Goal: Information Seeking & Learning: Learn about a topic

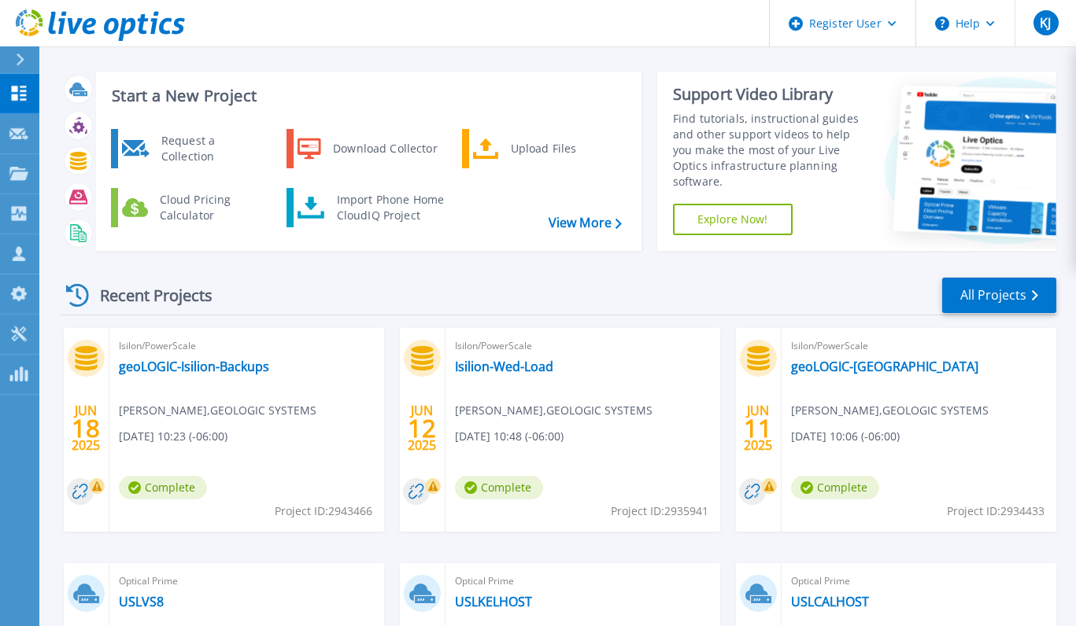
scroll to position [9, 0]
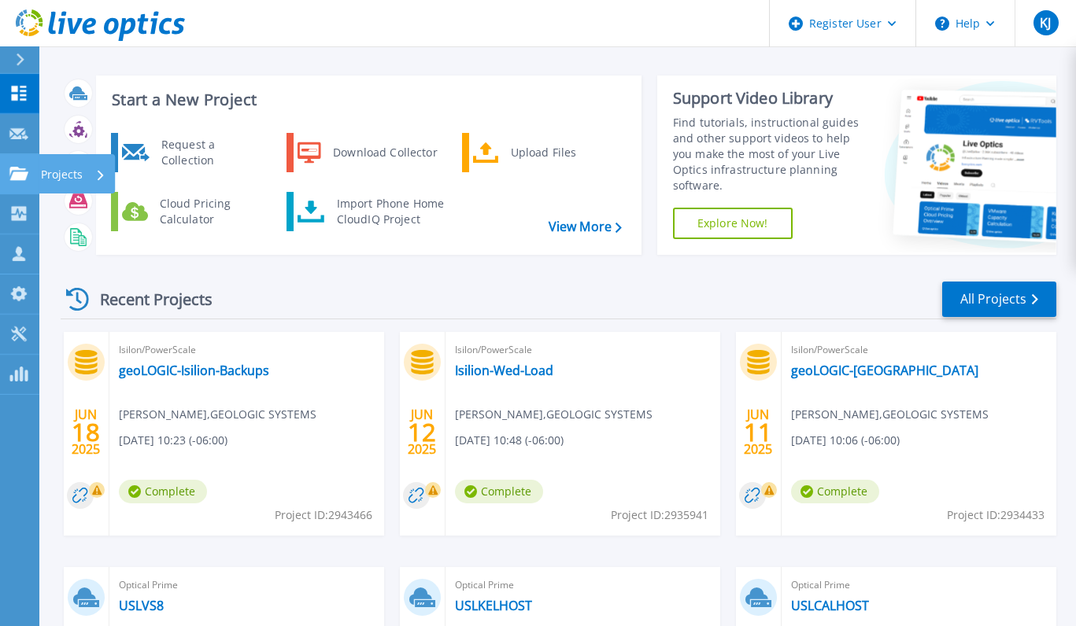
click at [18, 172] on icon at bounding box center [18, 173] width 19 height 13
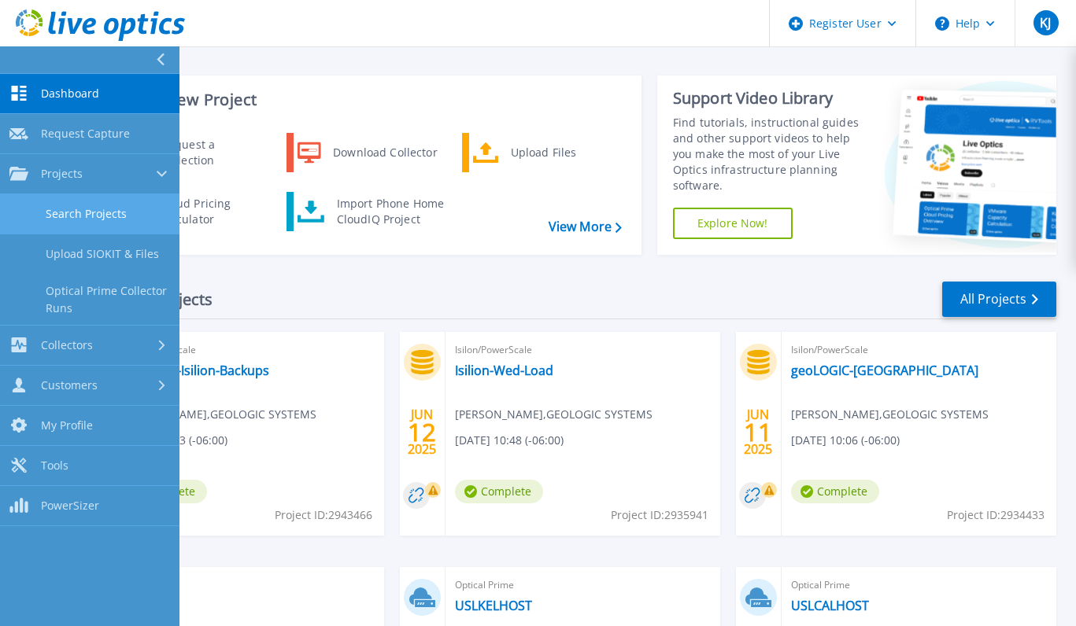
click at [55, 223] on link "Search Projects" at bounding box center [89, 214] width 179 height 40
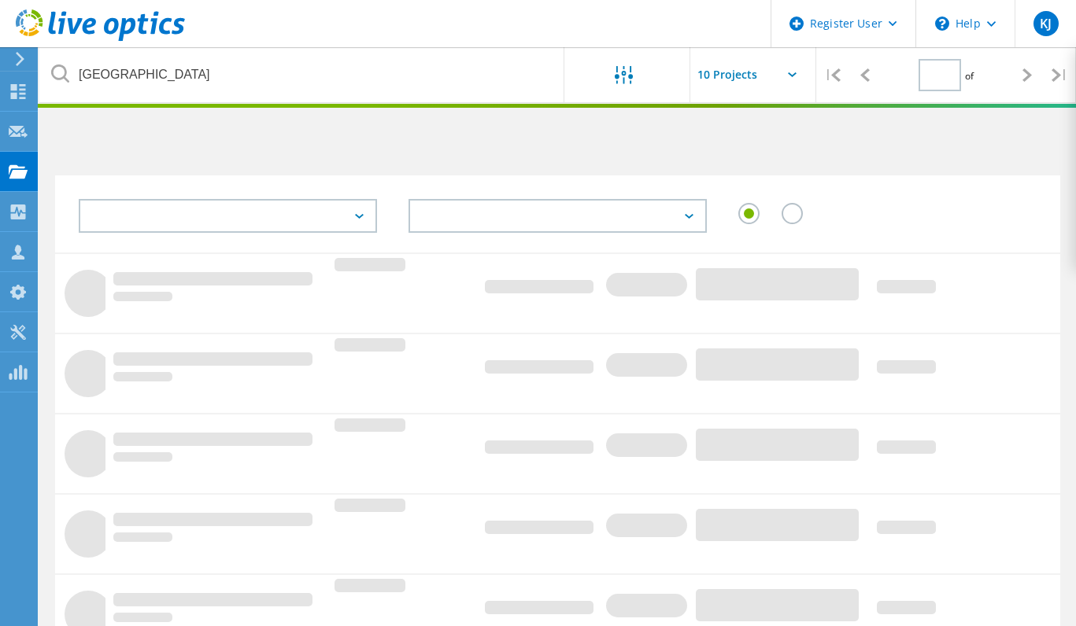
type input "1"
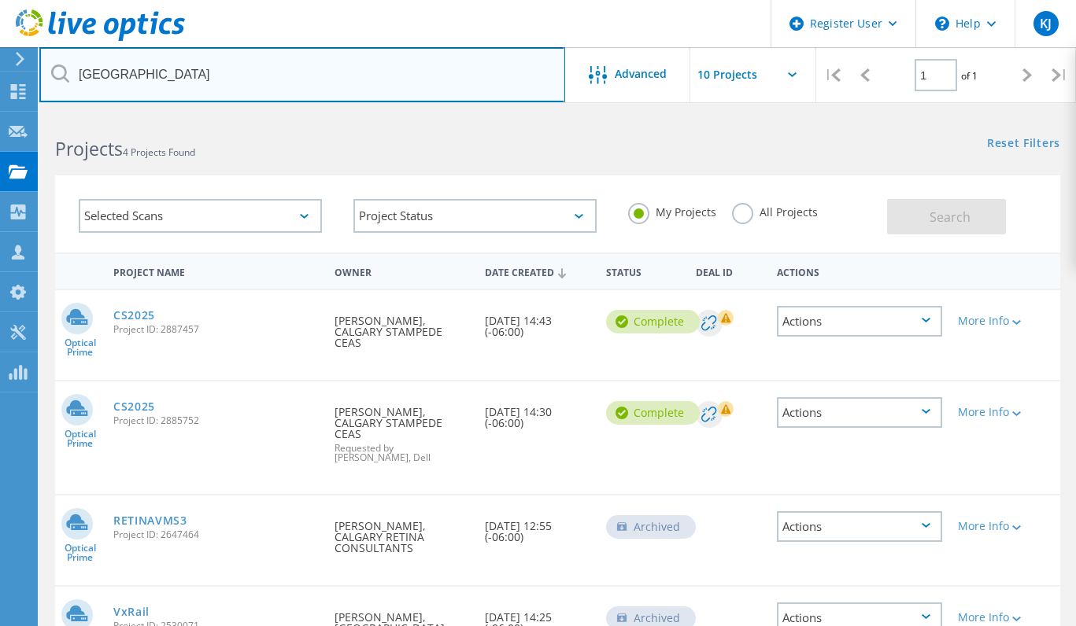
click at [168, 72] on input "Calgary" at bounding box center [302, 74] width 526 height 55
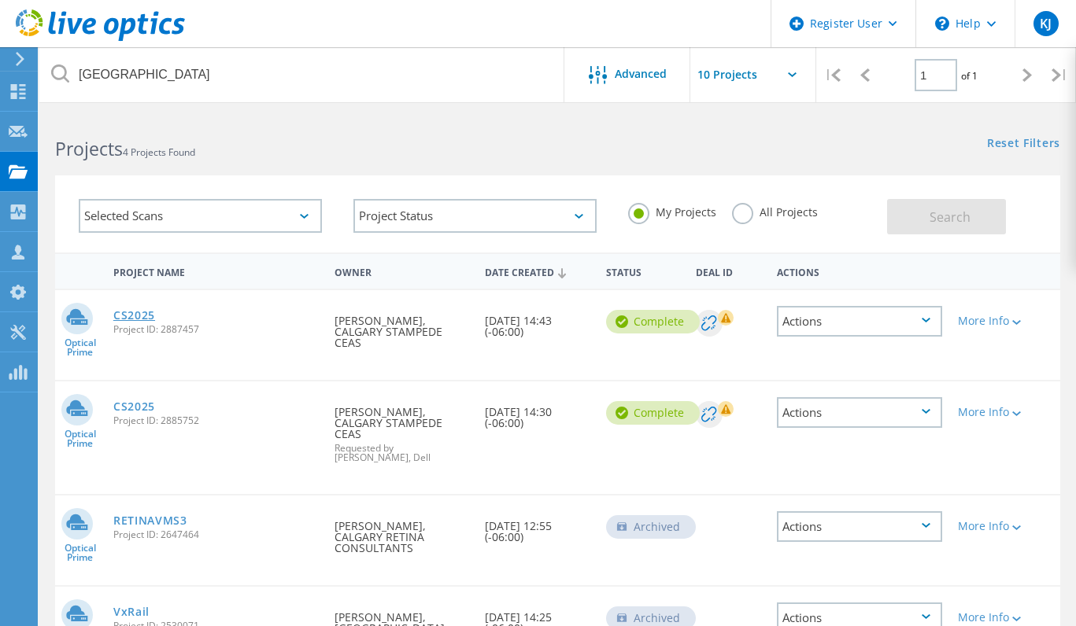
click at [122, 321] on link "CS2025" at bounding box center [134, 315] width 42 height 11
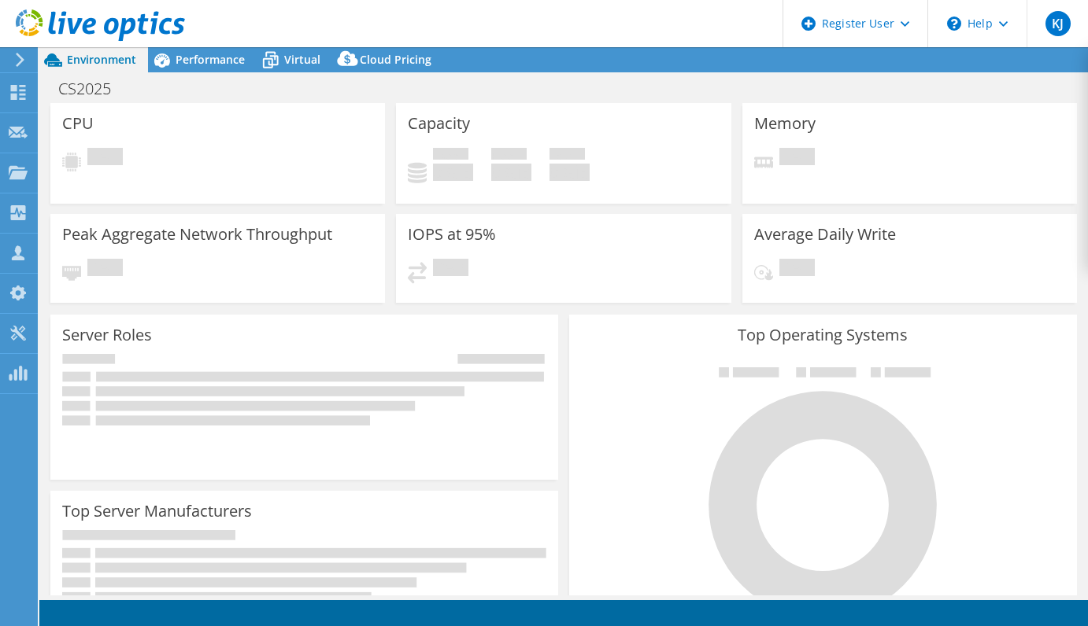
select select "[GEOGRAPHIC_DATA]"
select select "USD"
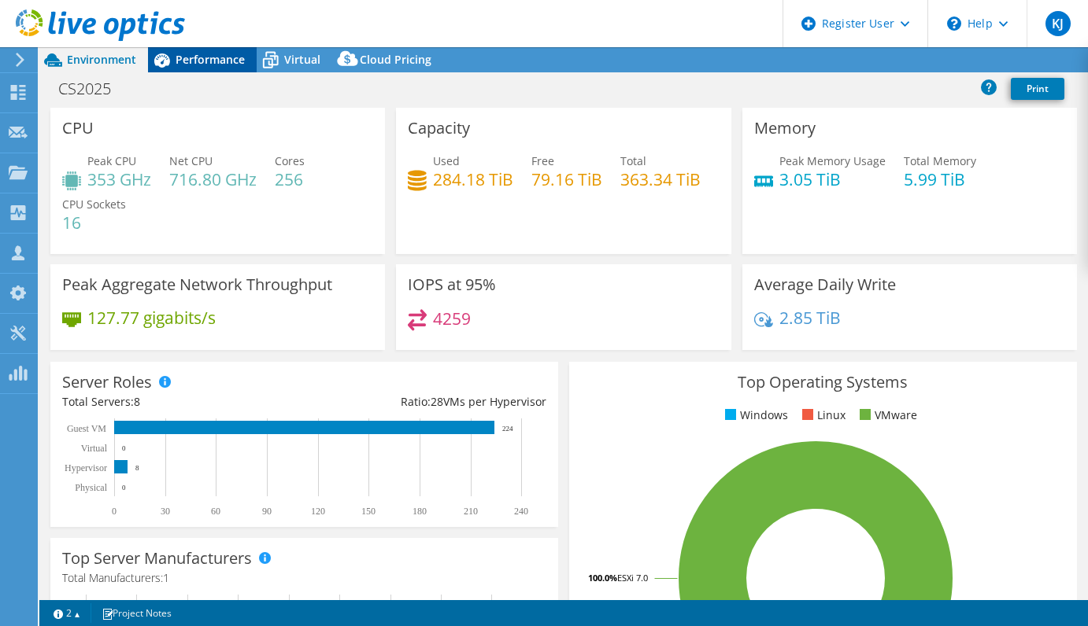
click at [190, 60] on span "Performance" at bounding box center [210, 59] width 69 height 15
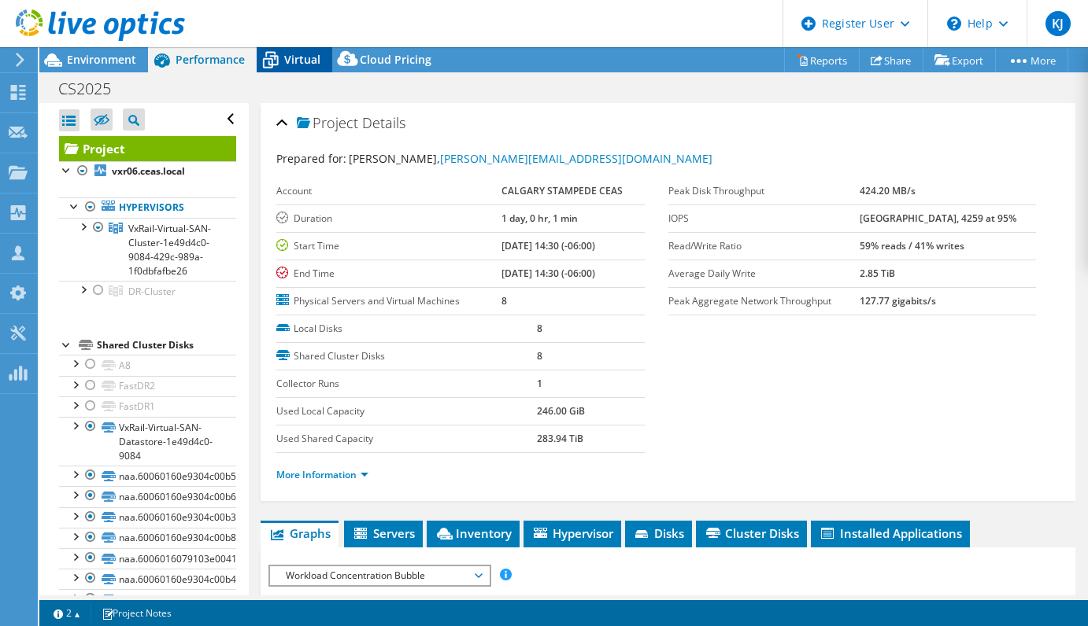
click at [297, 65] on span "Virtual" at bounding box center [302, 59] width 36 height 15
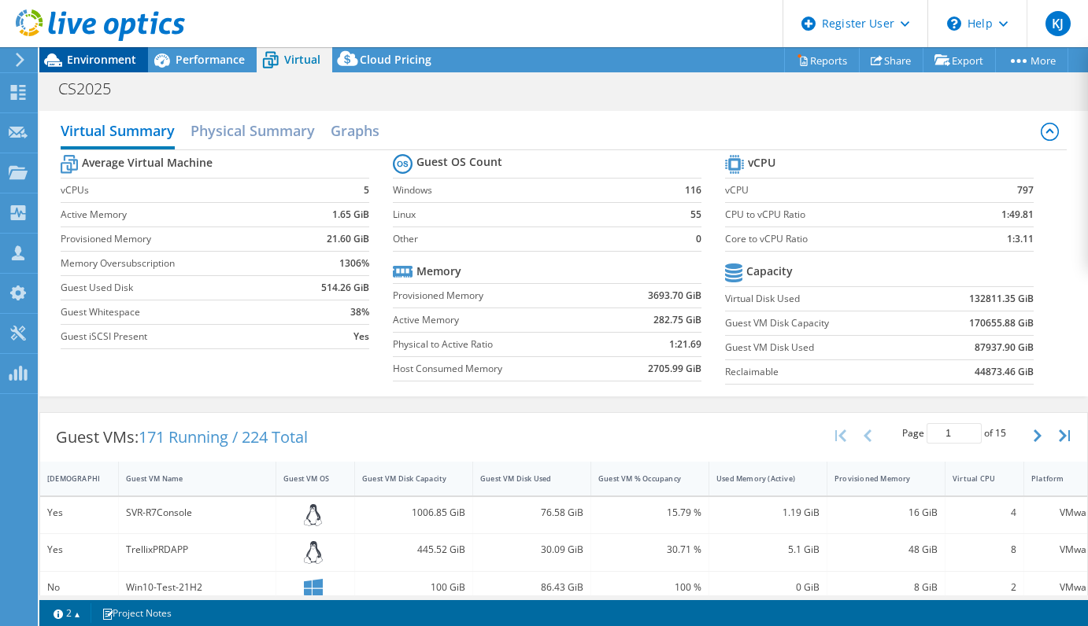
click at [91, 64] on span "Environment" at bounding box center [101, 59] width 69 height 15
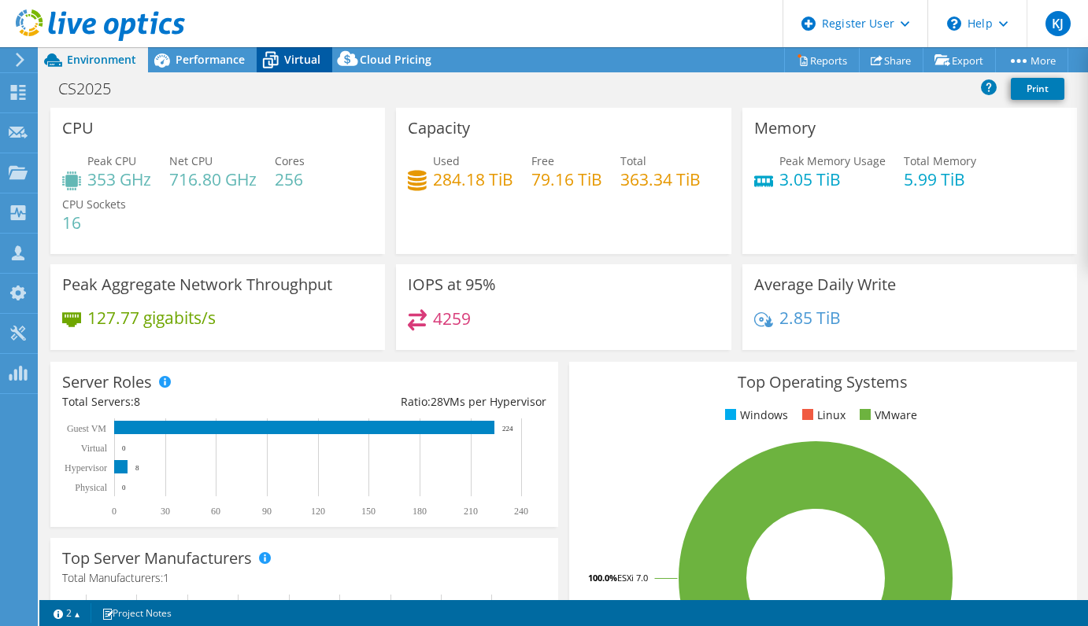
click at [291, 62] on span "Virtual" at bounding box center [302, 59] width 36 height 15
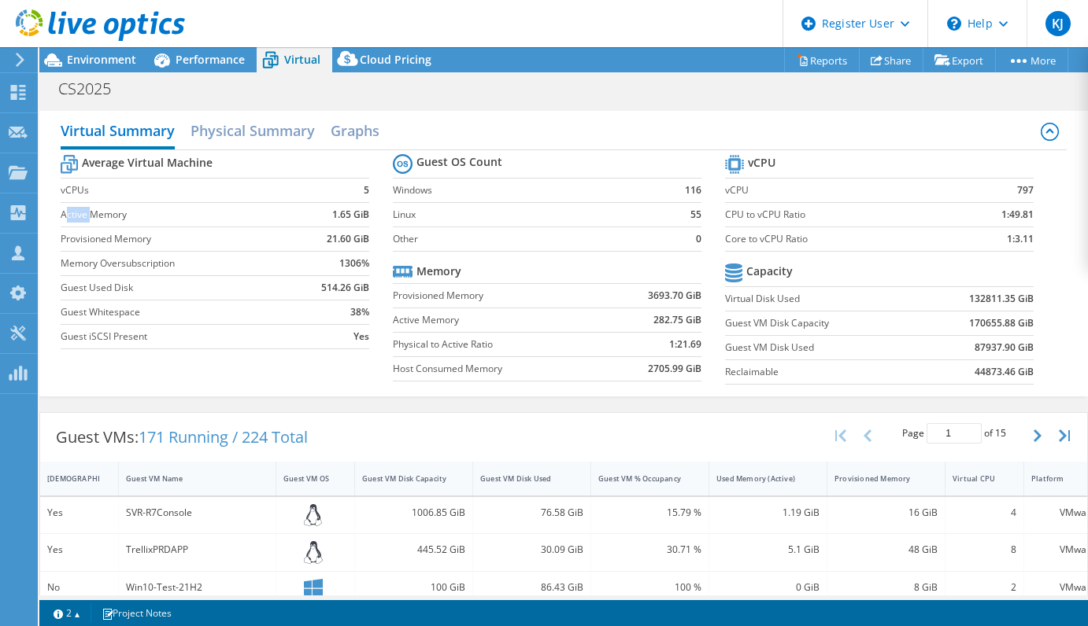
drag, startPoint x: 64, startPoint y: 220, endPoint x: 91, endPoint y: 224, distance: 27.2
click at [91, 225] on td "Active Memory" at bounding box center [178, 214] width 235 height 24
drag, startPoint x: 91, startPoint y: 224, endPoint x: 80, endPoint y: 220, distance: 11.3
click at [80, 220] on label "Active Memory" at bounding box center [178, 215] width 235 height 16
drag, startPoint x: 54, startPoint y: 216, endPoint x: 192, endPoint y: 221, distance: 138.6
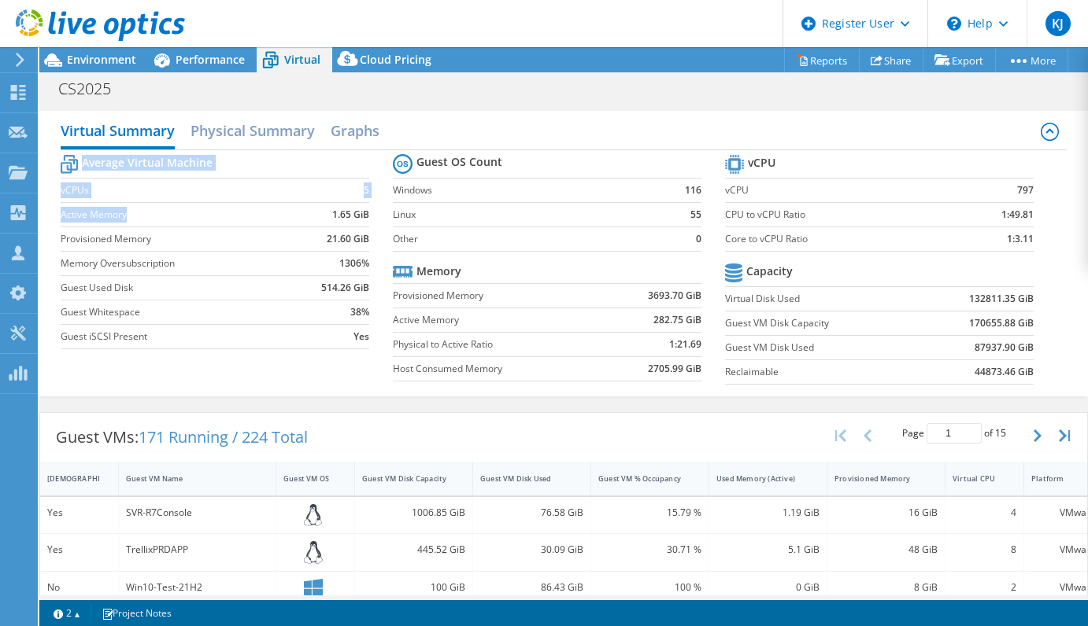
click at [192, 221] on div "Virtual Summary Physical Summary Graphs Average Virtual Machine vCPUs 5 Active …" at bounding box center [563, 254] width 1048 height 286
drag, startPoint x: 192, startPoint y: 221, endPoint x: 147, endPoint y: 236, distance: 47.3
click at [147, 236] on label "Provisioned Memory" at bounding box center [178, 239] width 235 height 16
drag, startPoint x: 319, startPoint y: 236, endPoint x: 346, endPoint y: 238, distance: 27.6
click at [346, 238] on td "21.60 GiB" at bounding box center [332, 239] width 74 height 24
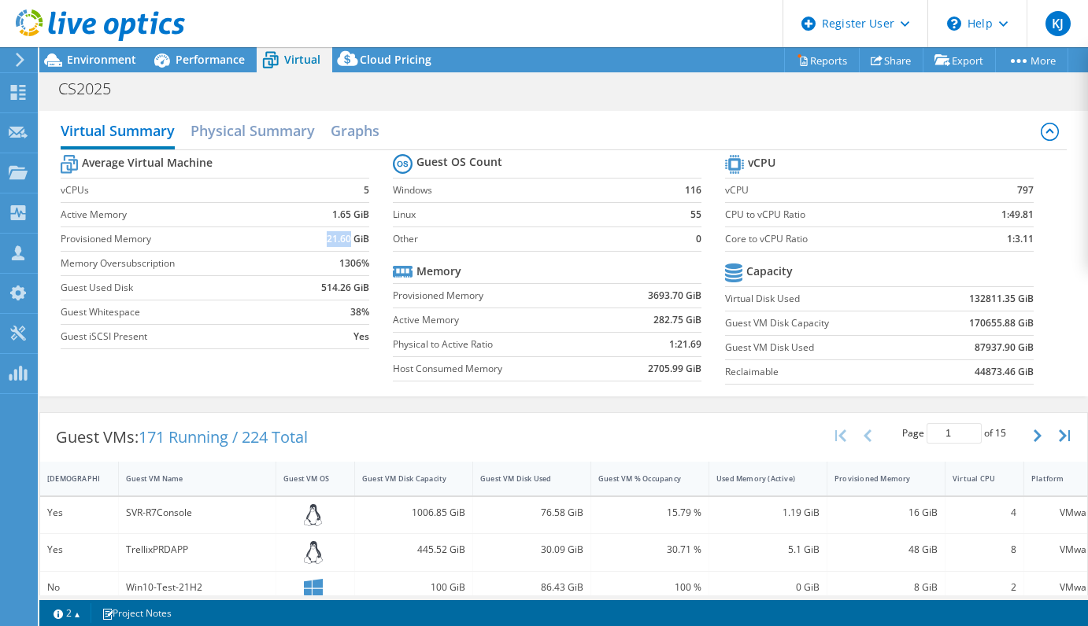
copy b "21.60"
